Goal: Information Seeking & Learning: Learn about a topic

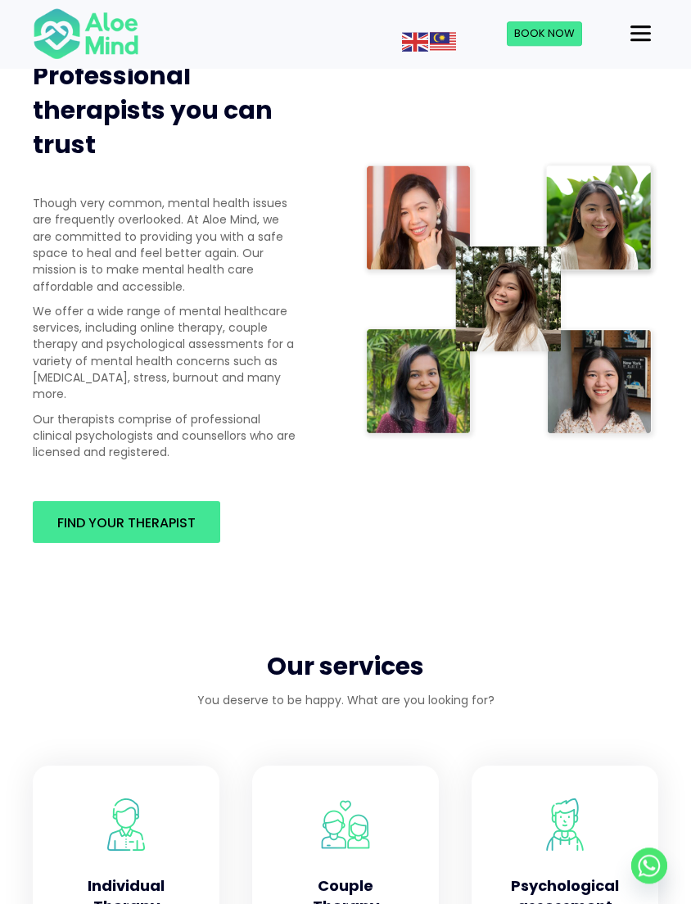
scroll to position [788, 0]
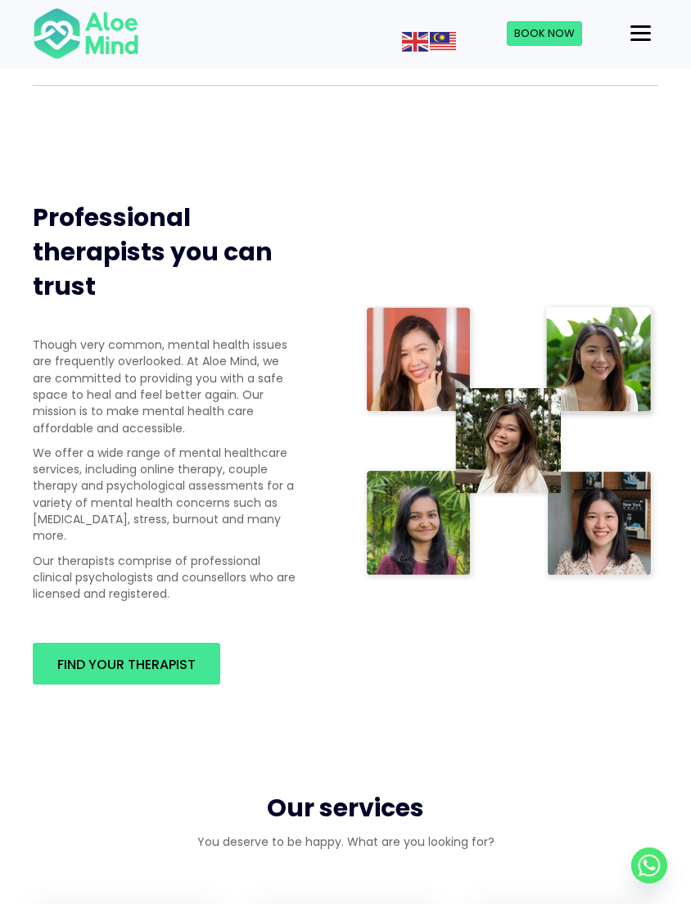
click at [171, 660] on link "Find your therapist" at bounding box center [126, 663] width 187 height 41
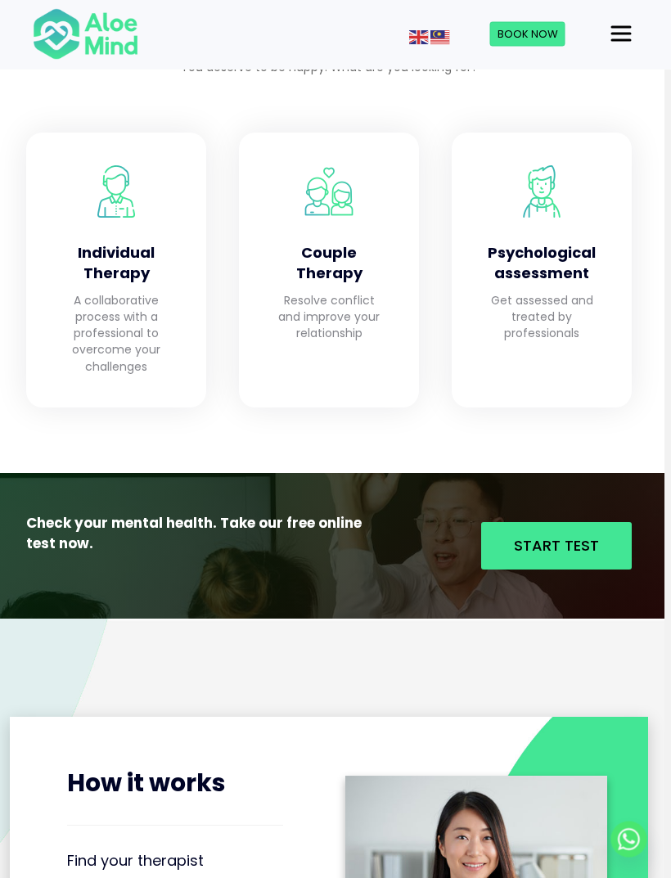
scroll to position [1560, 7]
click at [587, 535] on span "Start Test" at bounding box center [556, 545] width 85 height 20
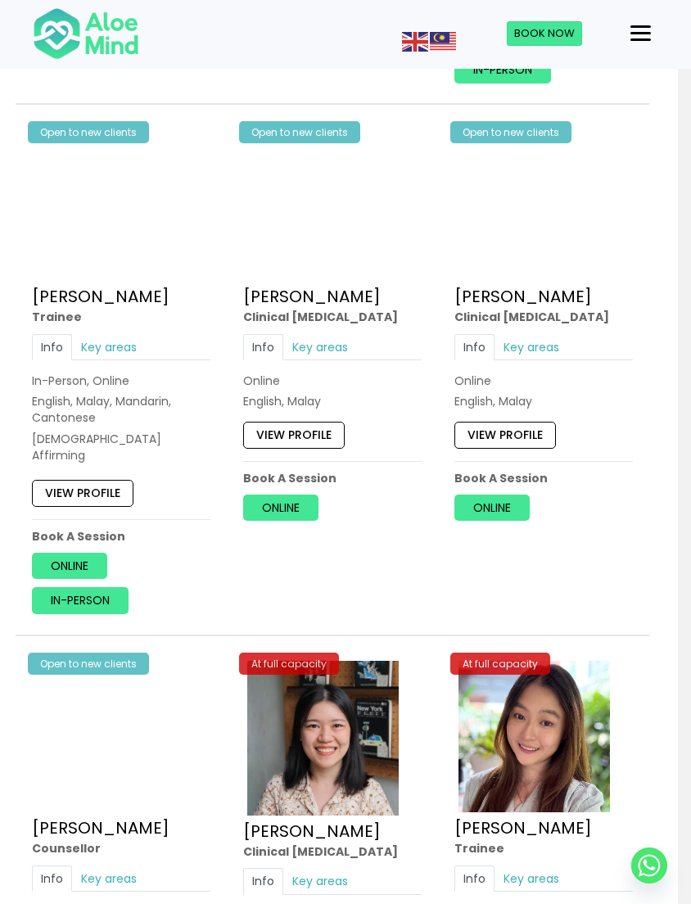
scroll to position [3943, 13]
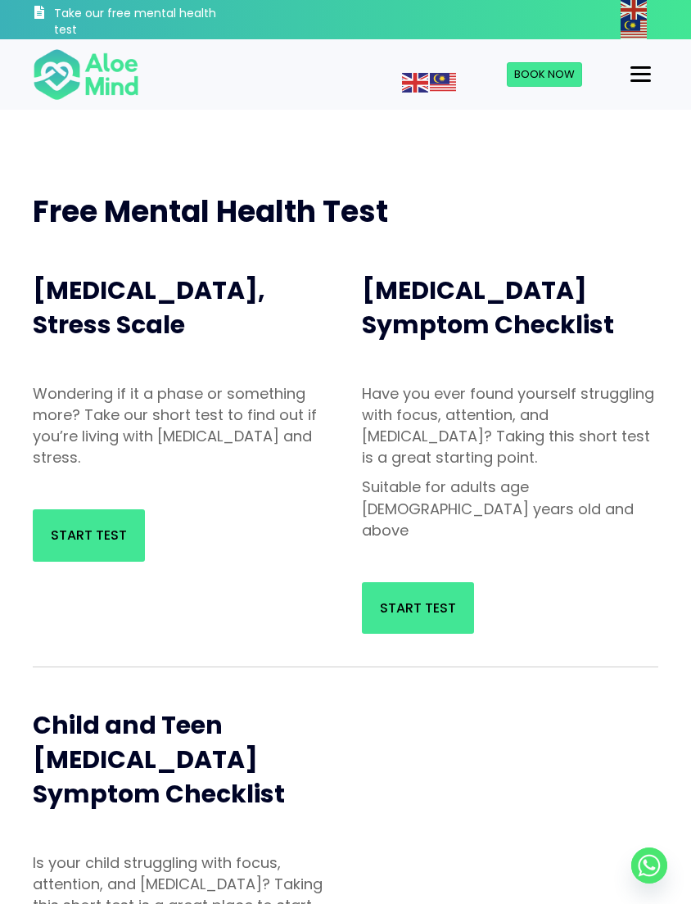
click at [417, 598] on link "Start Test" at bounding box center [418, 608] width 112 height 52
